Goal: Task Accomplishment & Management: Manage account settings

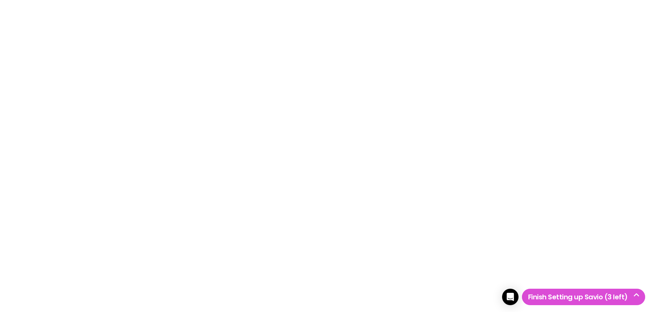
click at [508, 297] on icon "Open Intercom Messenger" at bounding box center [510, 296] width 8 height 9
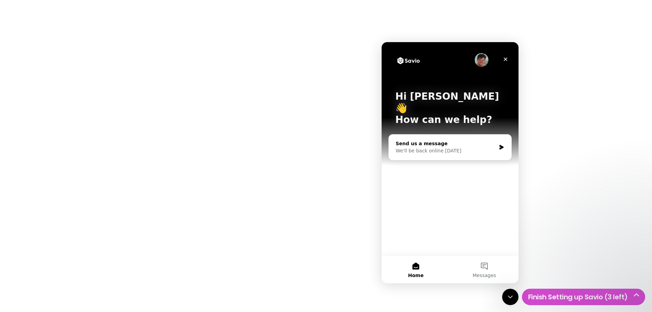
click at [498, 136] on div "Send us a message We'll be back online [DATE]" at bounding box center [450, 146] width 122 height 25
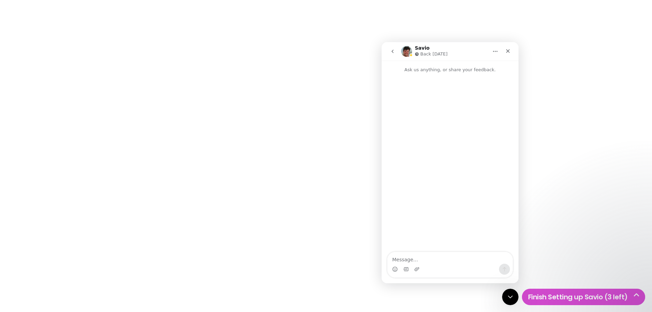
click at [430, 252] on textarea "Message…" at bounding box center [449, 258] width 125 height 12
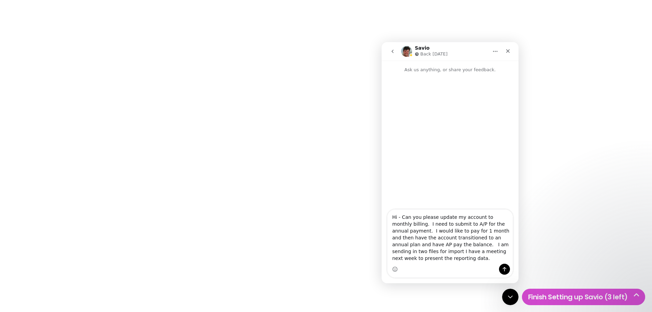
click at [405, 224] on textarea "Hi - Can you please update my account to monthly billing. I need to submit to A…" at bounding box center [449, 236] width 125 height 54
click at [432, 257] on textarea "Hi - Can you please update my account to monthly billing, just me. At this time…" at bounding box center [449, 236] width 125 height 54
type textarea "Hi - Can you please update my account to monthly billing, just me. At this time…"
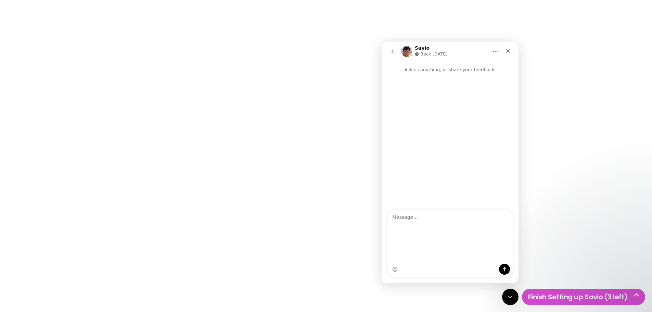
scroll to position [0, 0]
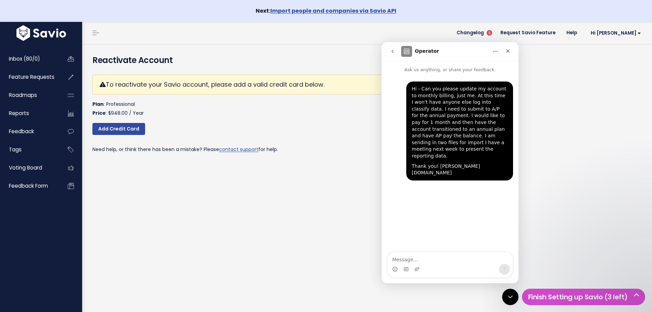
click at [99, 30] on link at bounding box center [95, 33] width 11 height 6
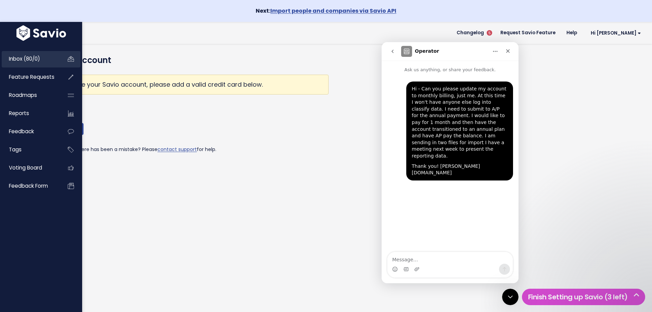
click at [20, 60] on span "Inbox (80/0)" at bounding box center [24, 58] width 31 height 7
